Goal: Task Accomplishment & Management: Manage account settings

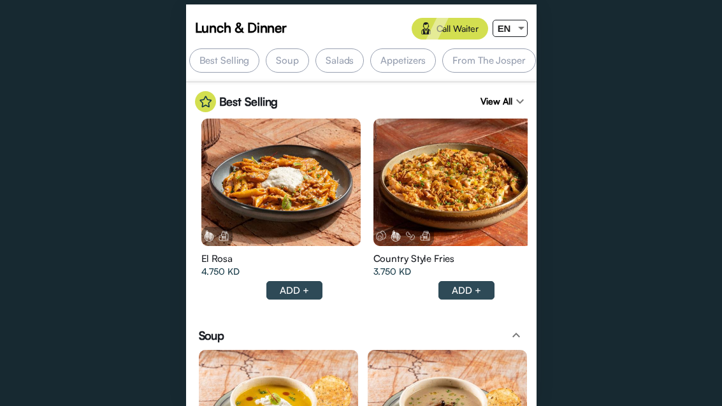
click at [519, 31] on div at bounding box center [521, 28] width 11 height 16
click at [504, 78] on div "ع" at bounding box center [506, 76] width 24 height 29
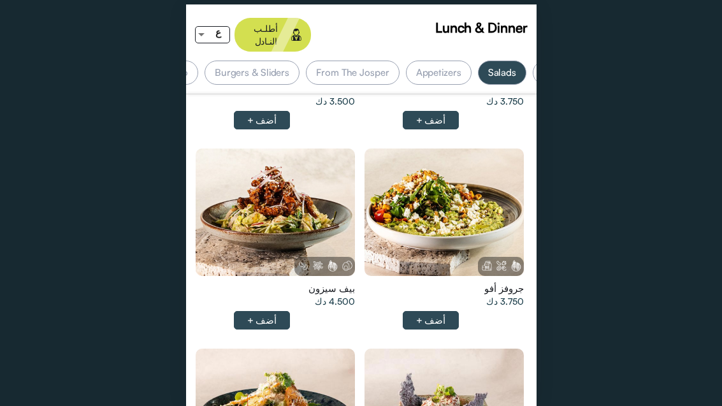
click at [208, 30] on div "ع" at bounding box center [218, 32] width 22 height 16
click at [519, 115] on div at bounding box center [361, 203] width 722 height 406
click at [219, 28] on span "ع" at bounding box center [219, 32] width 6 height 11
click at [224, 50] on span "EN" at bounding box center [222, 47] width 13 height 29
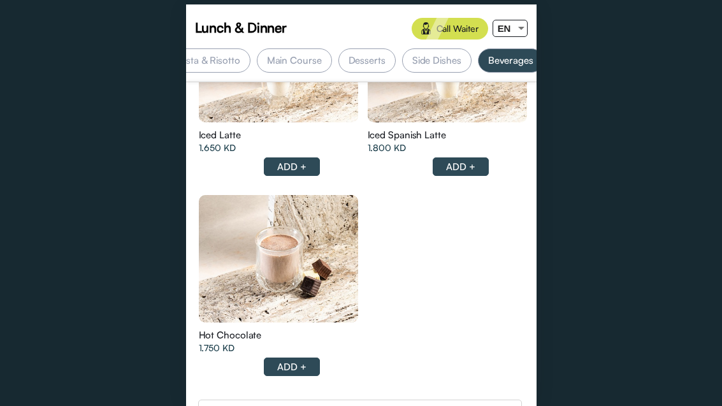
click at [251, 406] on div "Country of origin" at bounding box center [245, 413] width 73 height 13
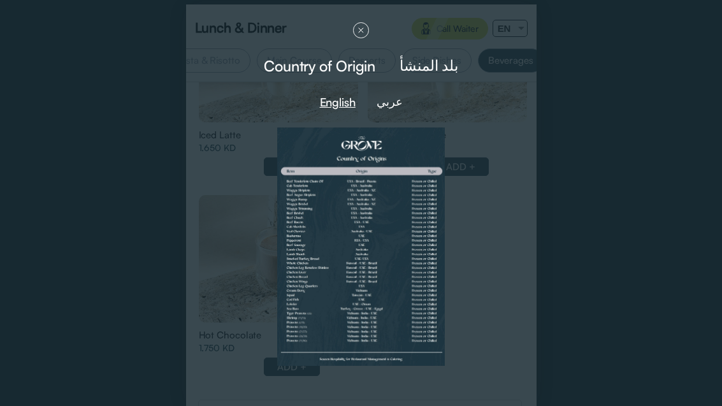
click at [506, 190] on div at bounding box center [361, 247] width 315 height 238
click at [506, 187] on div at bounding box center [361, 247] width 315 height 238
click at [489, 196] on div at bounding box center [361, 247] width 315 height 238
click at [348, 30] on div "Country of Origin بلد المنشأ English عربي" at bounding box center [361, 205] width 351 height 402
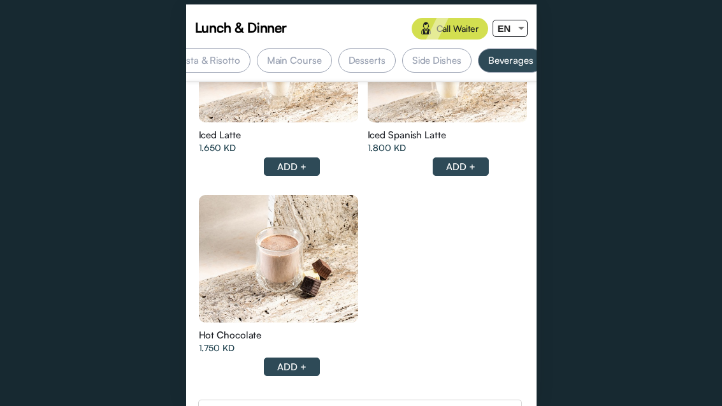
click at [514, 400] on div "Country of origin" at bounding box center [360, 413] width 324 height 27
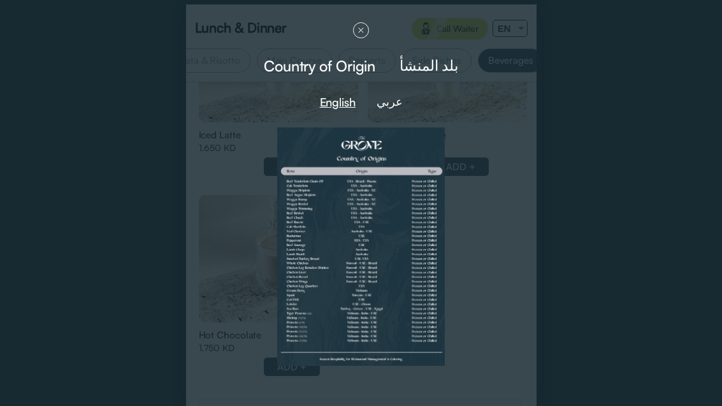
click at [511, 282] on div at bounding box center [361, 247] width 315 height 238
click at [484, 202] on div at bounding box center [361, 247] width 315 height 238
